Goal: Transaction & Acquisition: Subscribe to service/newsletter

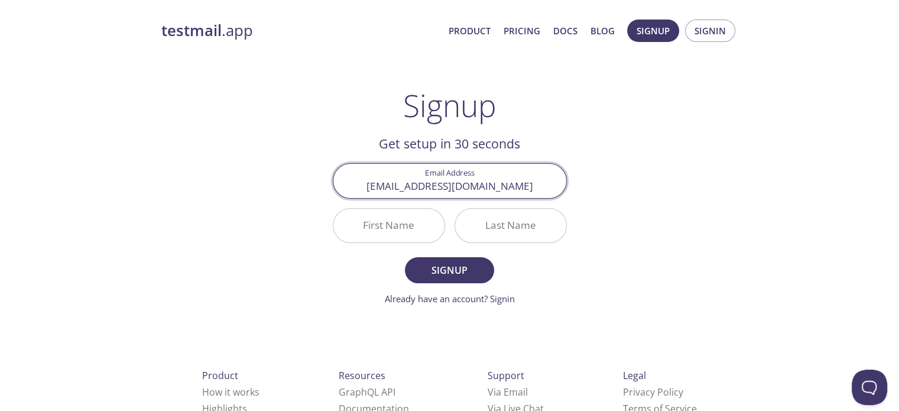
click at [407, 230] on input "First Name" at bounding box center [388, 226] width 111 height 34
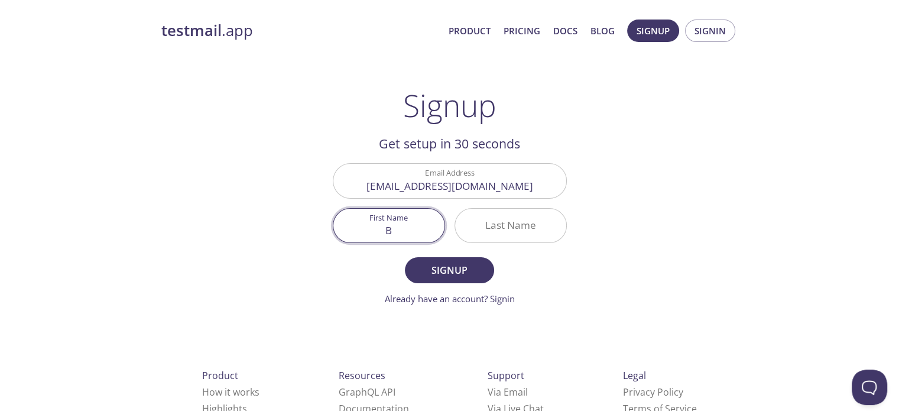
type input "B"
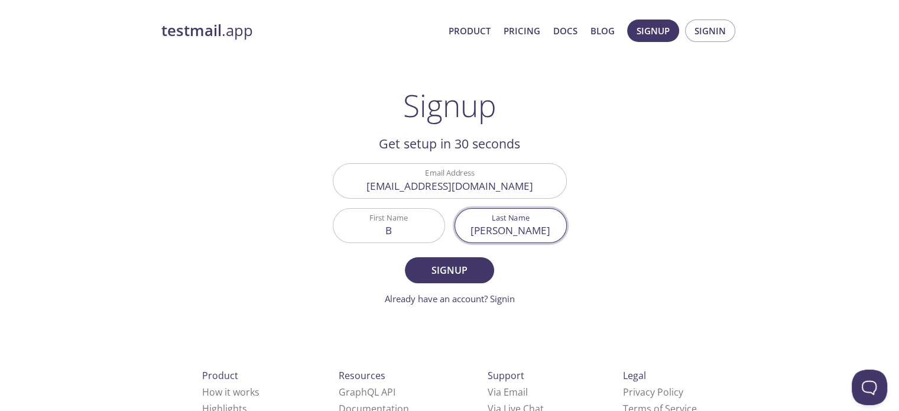
type input "Jenkins"
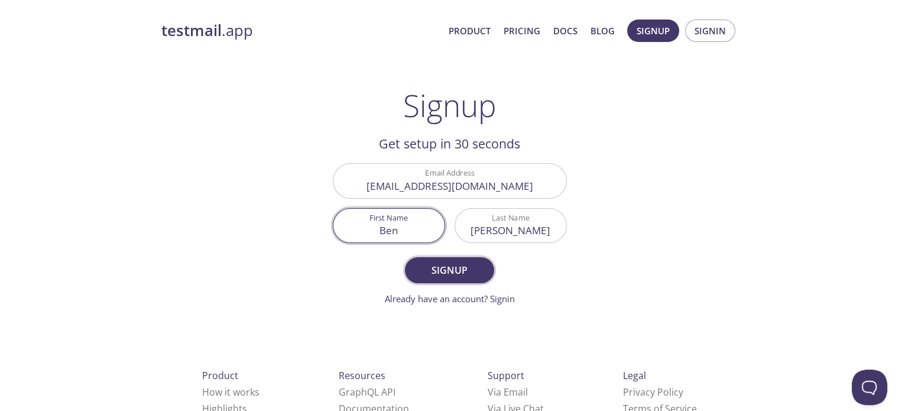
type input "Ben"
click at [444, 272] on span "Signup" at bounding box center [449, 270] width 63 height 17
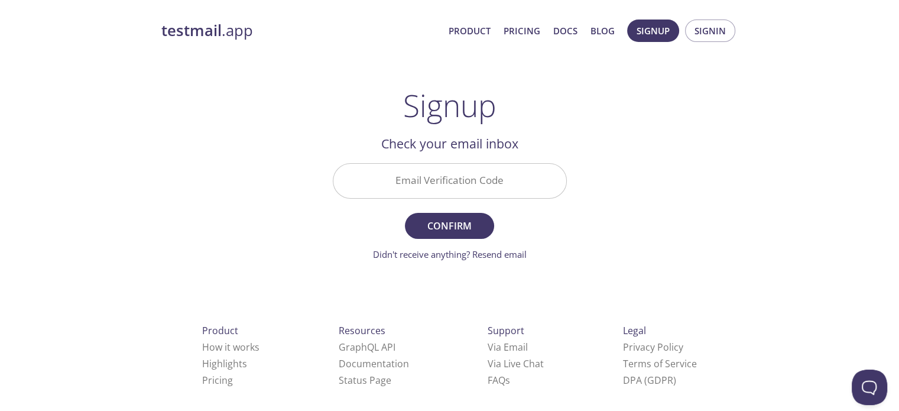
drag, startPoint x: 489, startPoint y: 178, endPoint x: 475, endPoint y: 191, distance: 18.8
click at [489, 178] on input "Email Verification Code" at bounding box center [449, 181] width 233 height 34
paste input "RV3TQC7"
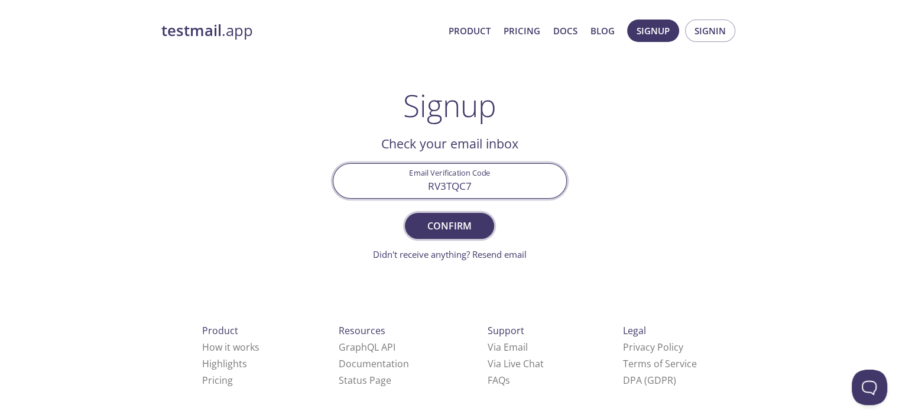
type input "RV3TQC7"
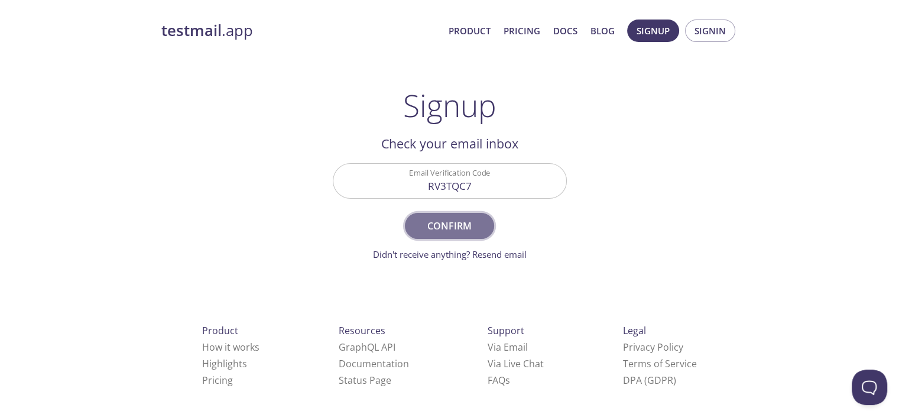
click at [437, 229] on span "Confirm" at bounding box center [449, 225] width 63 height 17
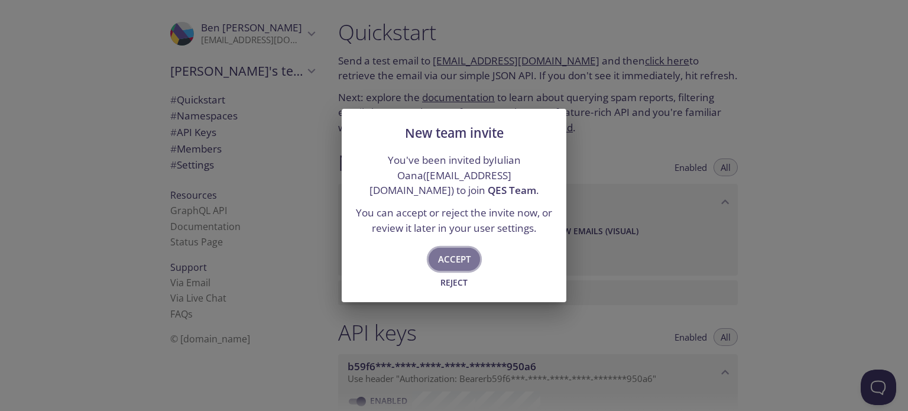
click at [451, 255] on span "Accept" at bounding box center [454, 258] width 33 height 15
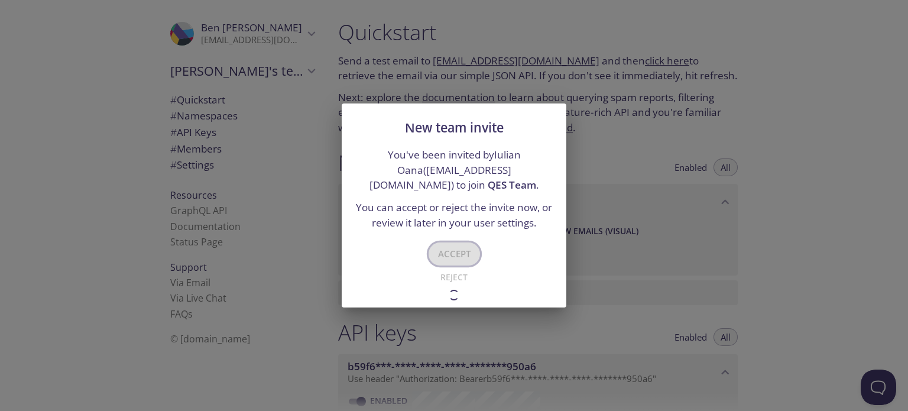
type input "QES Team"
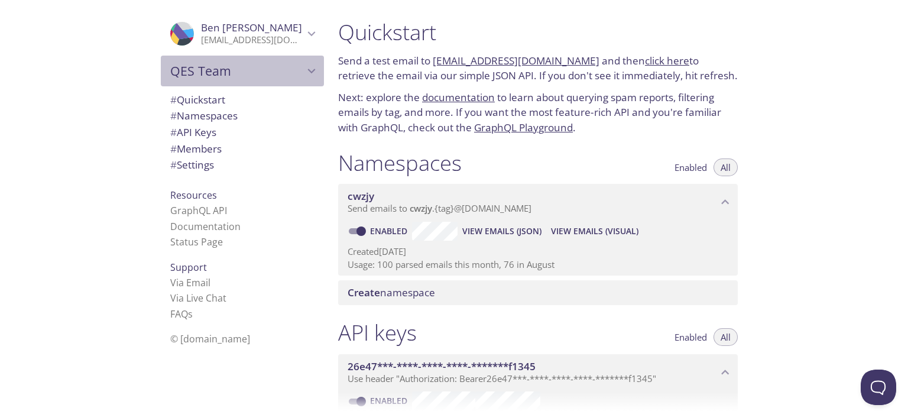
click at [304, 67] on icon "QES Team" at bounding box center [311, 70] width 15 height 15
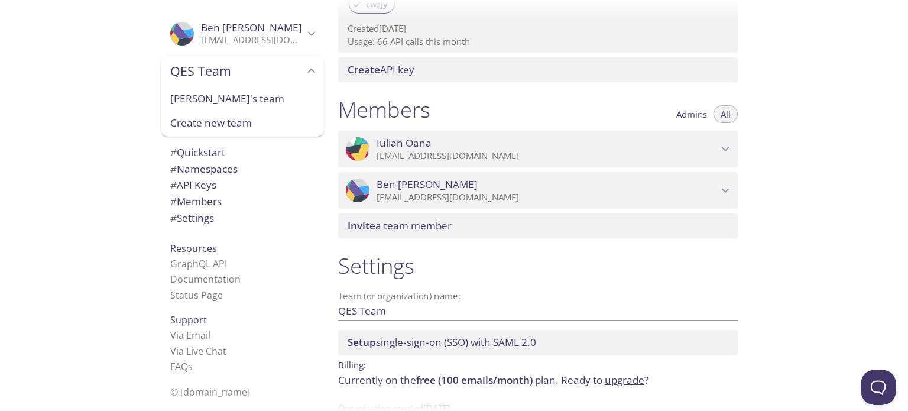
scroll to position [470, 0]
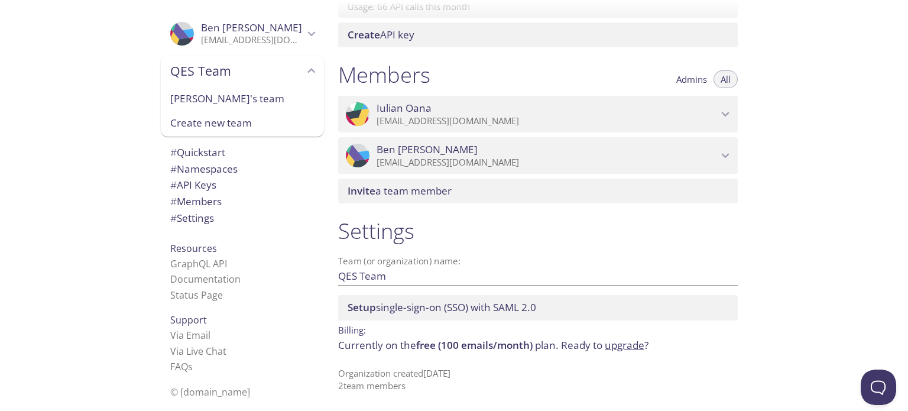
click at [623, 347] on link "upgrade" at bounding box center [625, 345] width 40 height 14
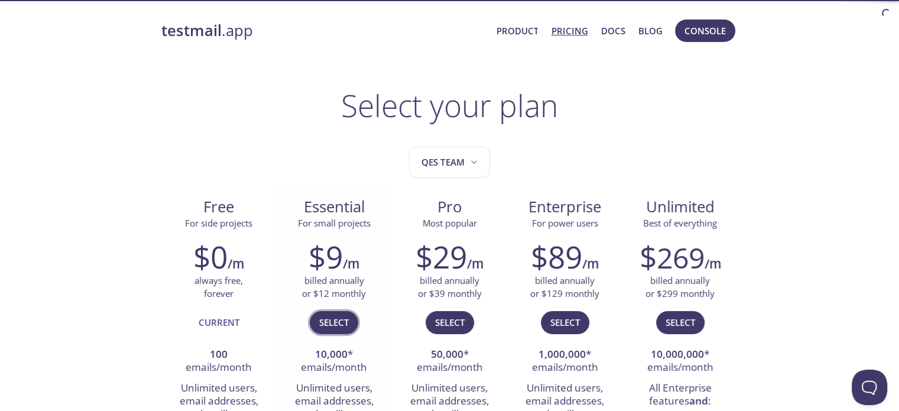
click at [334, 320] on span "Select" at bounding box center [334, 321] width 30 height 15
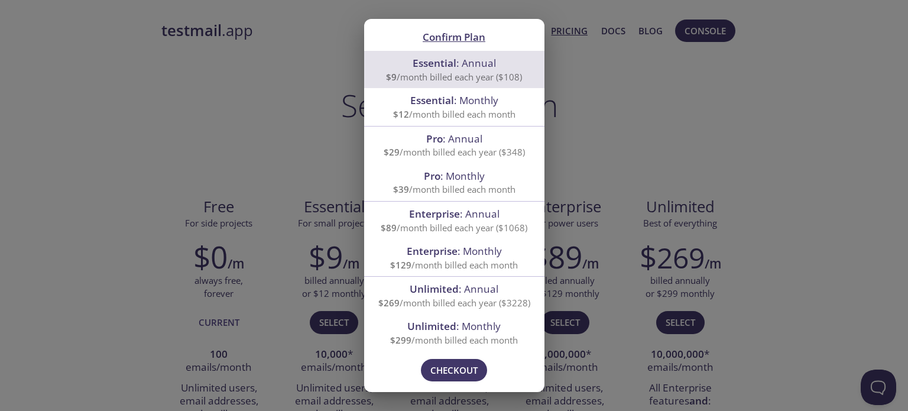
click at [451, 105] on span "Essential" at bounding box center [432, 100] width 44 height 14
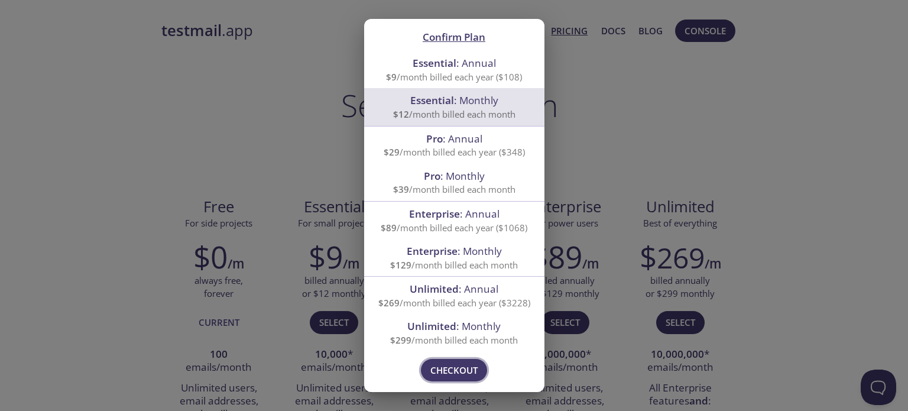
click at [463, 370] on span "Checkout" at bounding box center [453, 369] width 47 height 15
